Goal: Information Seeking & Learning: Learn about a topic

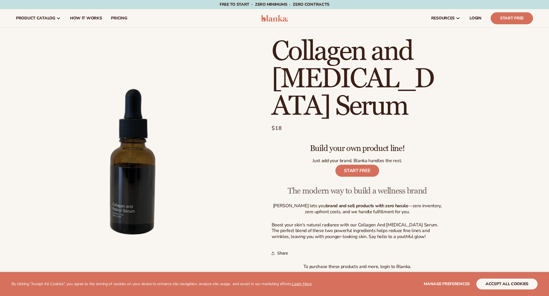
click at [264, 19] on img at bounding box center [274, 18] width 27 height 7
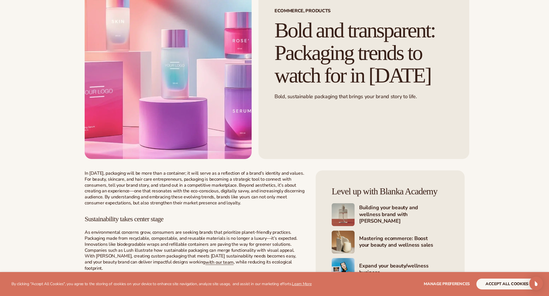
scroll to position [67, 0]
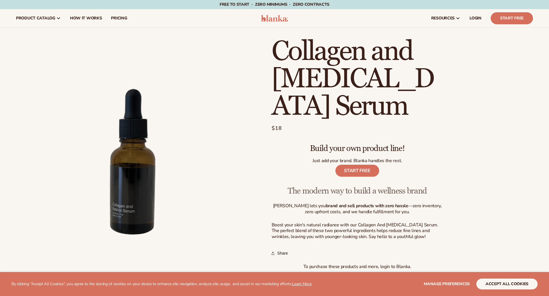
click at [265, 18] on img at bounding box center [274, 18] width 27 height 7
